Goal: Check status: Check status

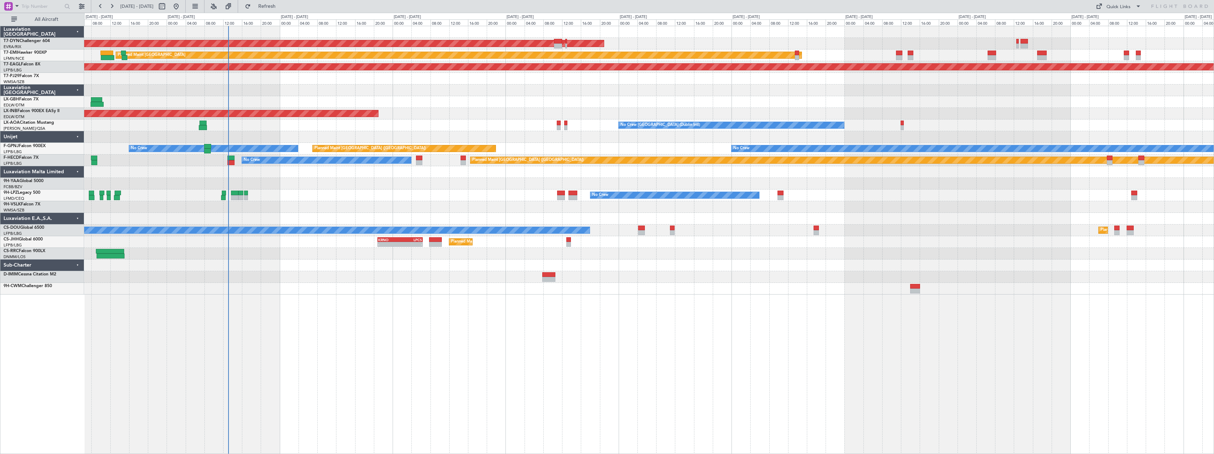
click at [308, 74] on div "AOG Maint Riga (Riga Intl) Planned Maint [GEOGRAPHIC_DATA] Grounded [US_STATE] …" at bounding box center [648, 160] width 1129 height 268
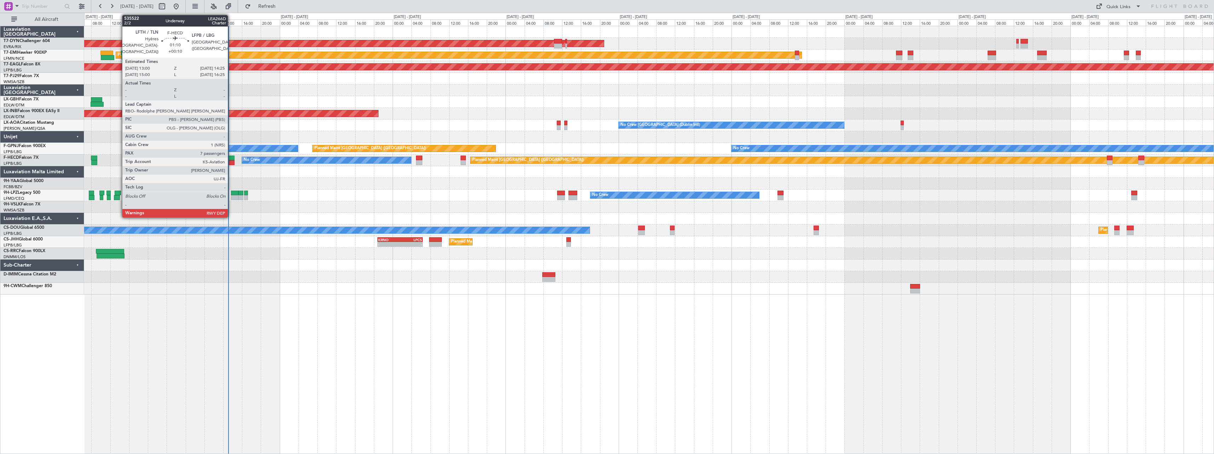
click at [231, 157] on div at bounding box center [230, 158] width 7 height 5
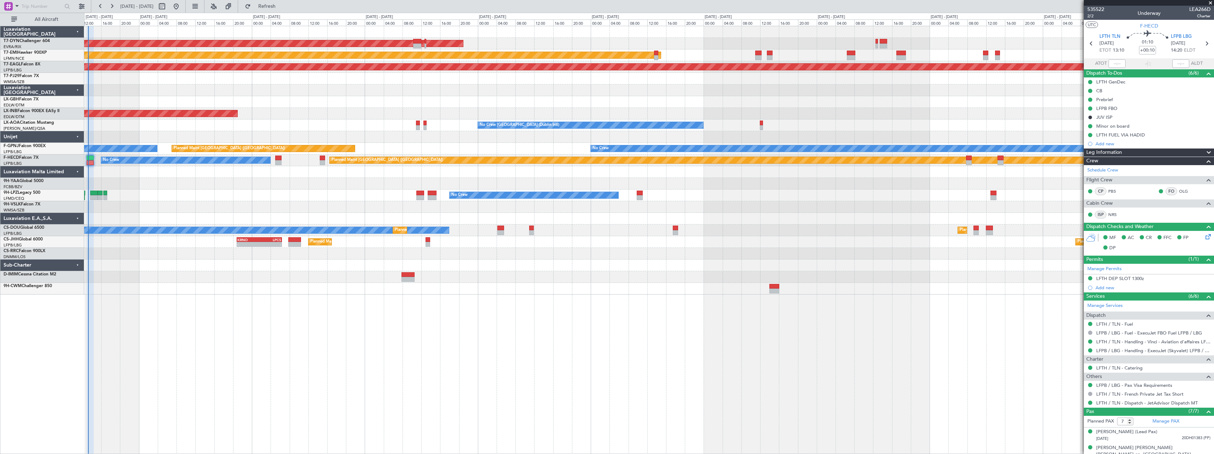
click at [301, 105] on div "AOG Maint Riga (Riga Intl) Planned Maint [GEOGRAPHIC_DATA] Grounded [US_STATE] …" at bounding box center [648, 160] width 1129 height 268
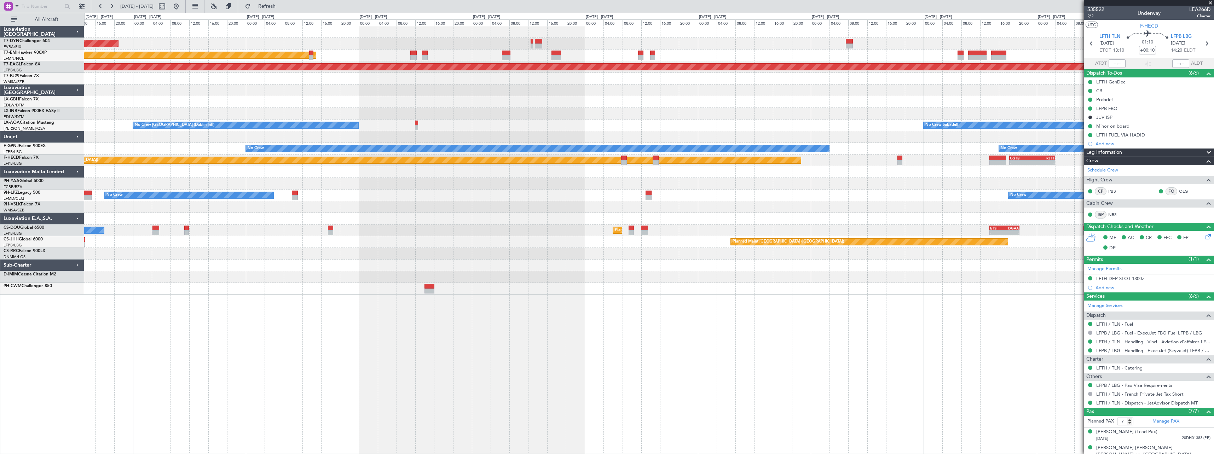
click at [353, 114] on div "AOG Maint Riga (Riga Intl) Planned Maint [GEOGRAPHIC_DATA] Grounded [US_STATE] …" at bounding box center [648, 160] width 1129 height 268
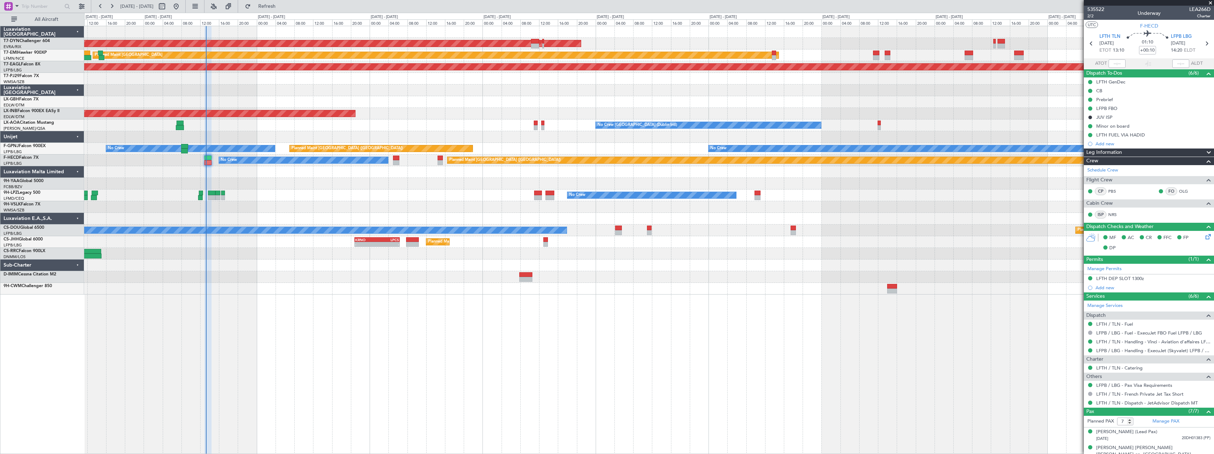
click at [724, 152] on div "AOG Maint Riga (Riga Intl) Planned Maint [GEOGRAPHIC_DATA] Grounded [US_STATE] …" at bounding box center [648, 160] width 1129 height 268
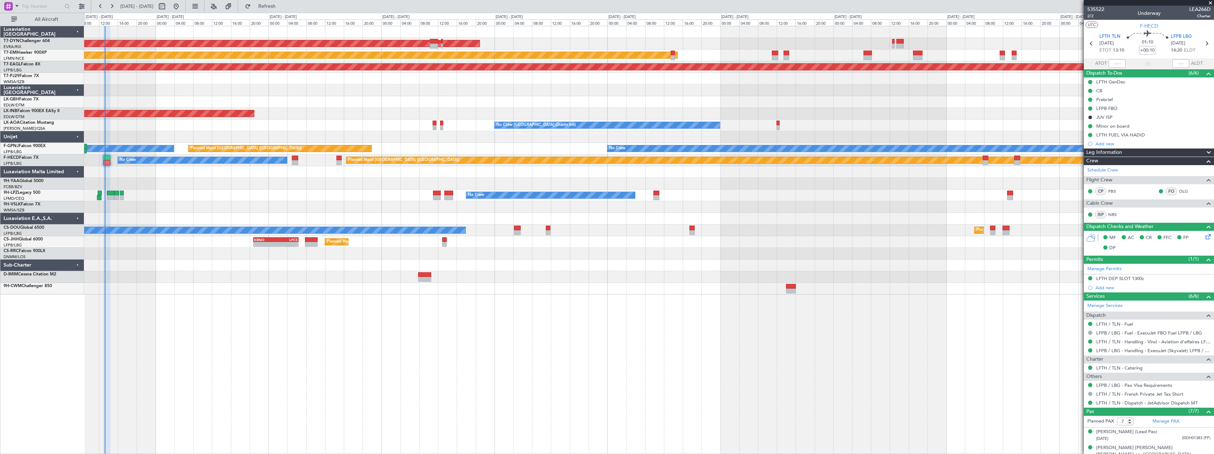
click at [257, 174] on div "AOG Maint Riga (Riga Intl) Planned Maint [GEOGRAPHIC_DATA] Grounded [US_STATE] …" at bounding box center [648, 160] width 1129 height 268
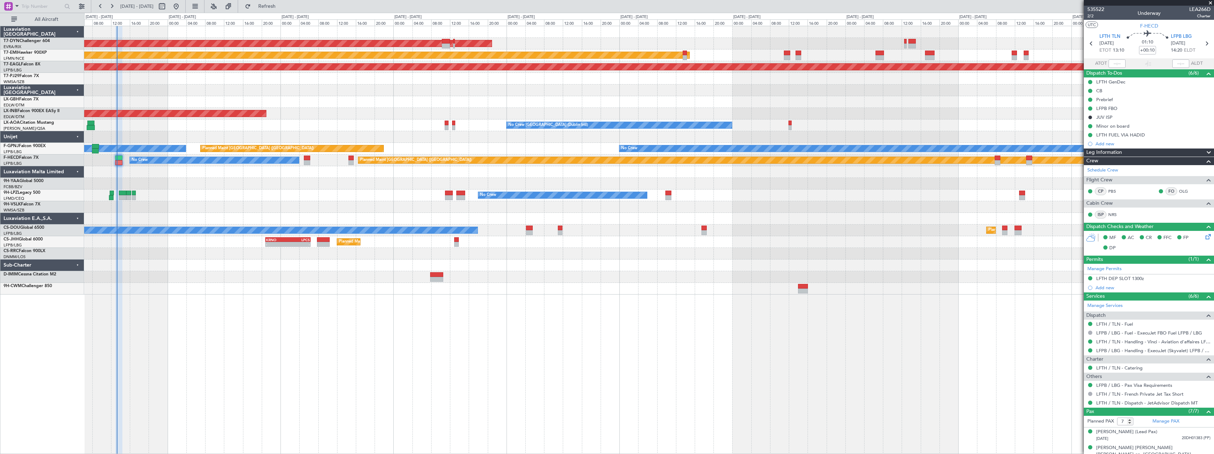
click at [181, 214] on div "AOG Maint Riga (Riga Intl) Planned Maint [GEOGRAPHIC_DATA] Grounded [US_STATE] …" at bounding box center [648, 160] width 1129 height 268
type input "13:12"
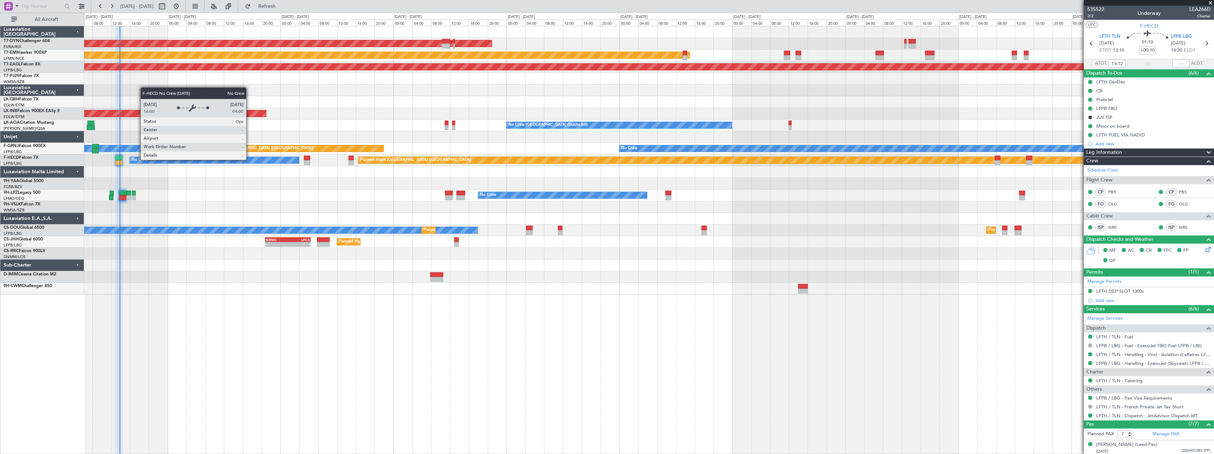
click at [249, 160] on div "No Crew" at bounding box center [214, 160] width 169 height 6
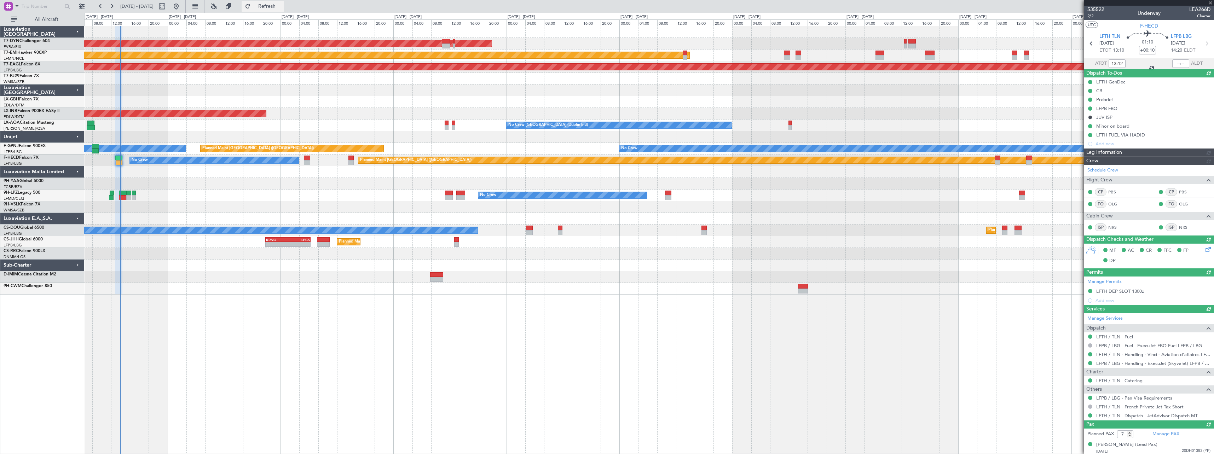
click at [282, 7] on span "Refresh" at bounding box center [267, 6] width 30 height 5
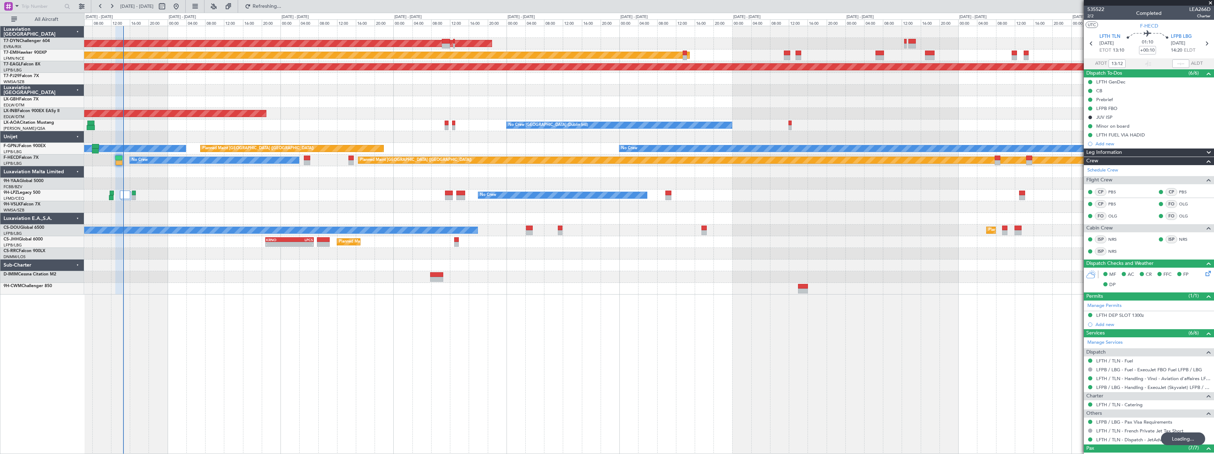
type input "14:30"
